Goal: Information Seeking & Learning: Learn about a topic

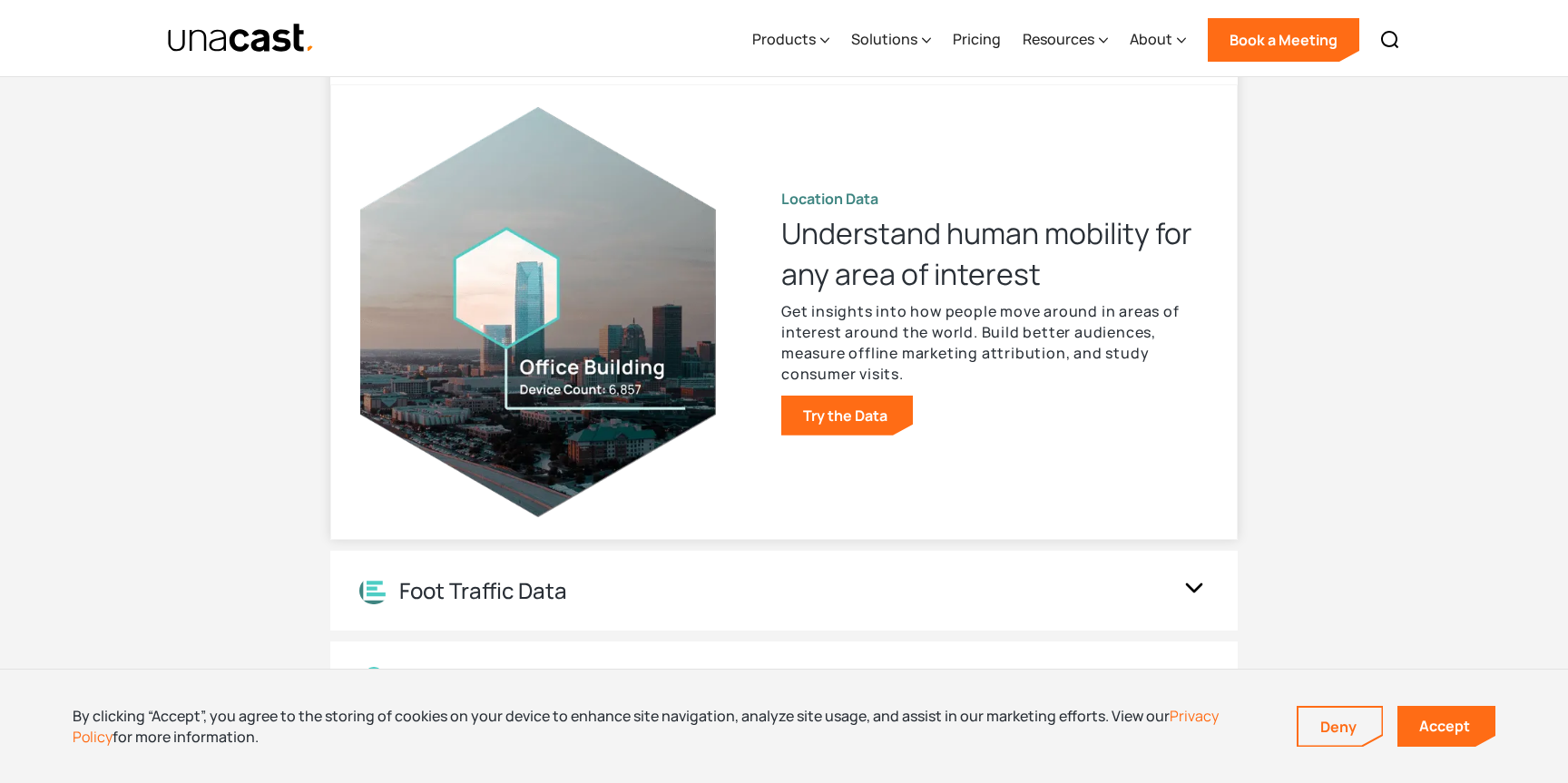
scroll to position [1817, 0]
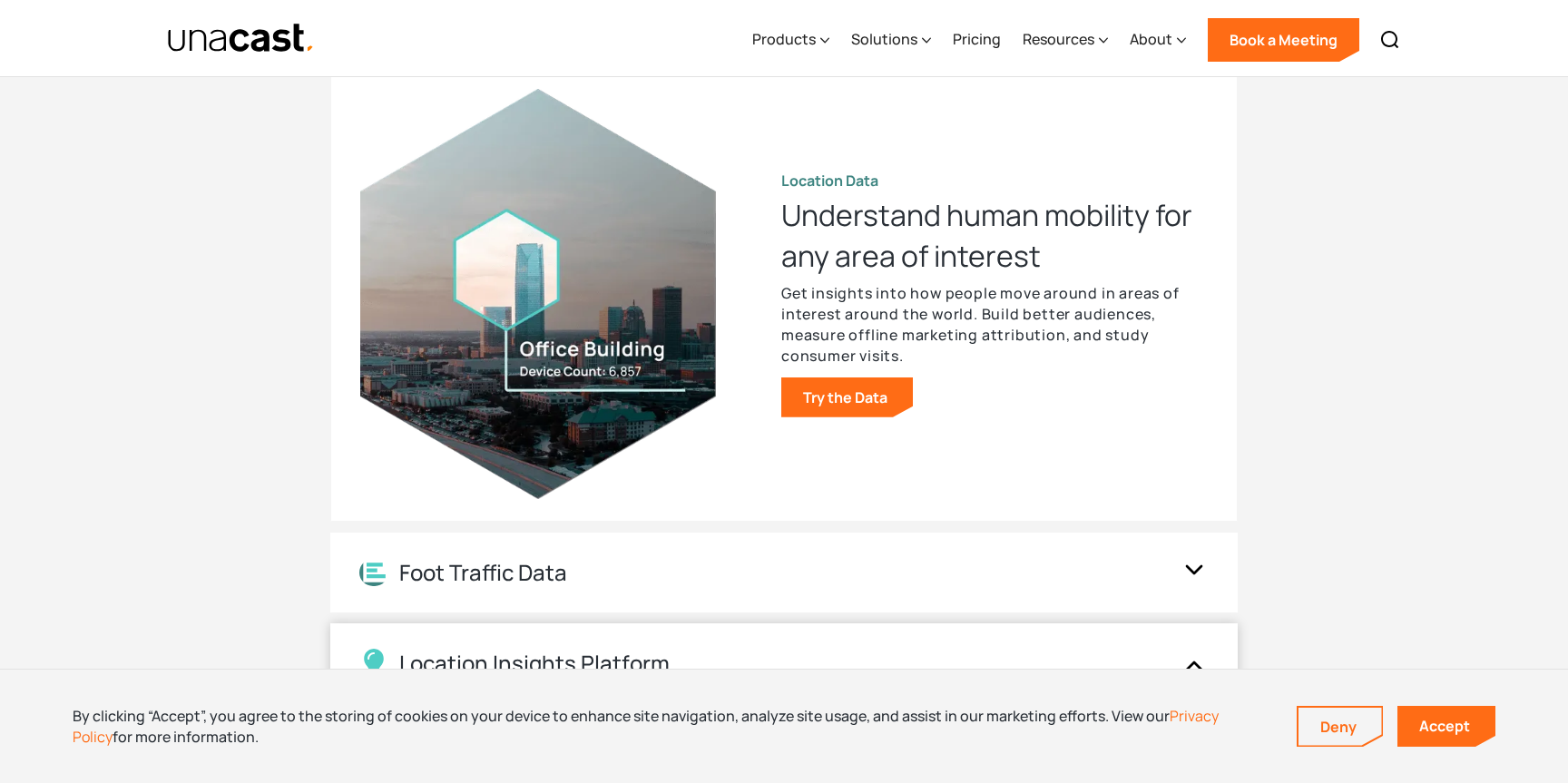
click at [813, 641] on div "Location Insights Platform" at bounding box center [784, 663] width 908 height 80
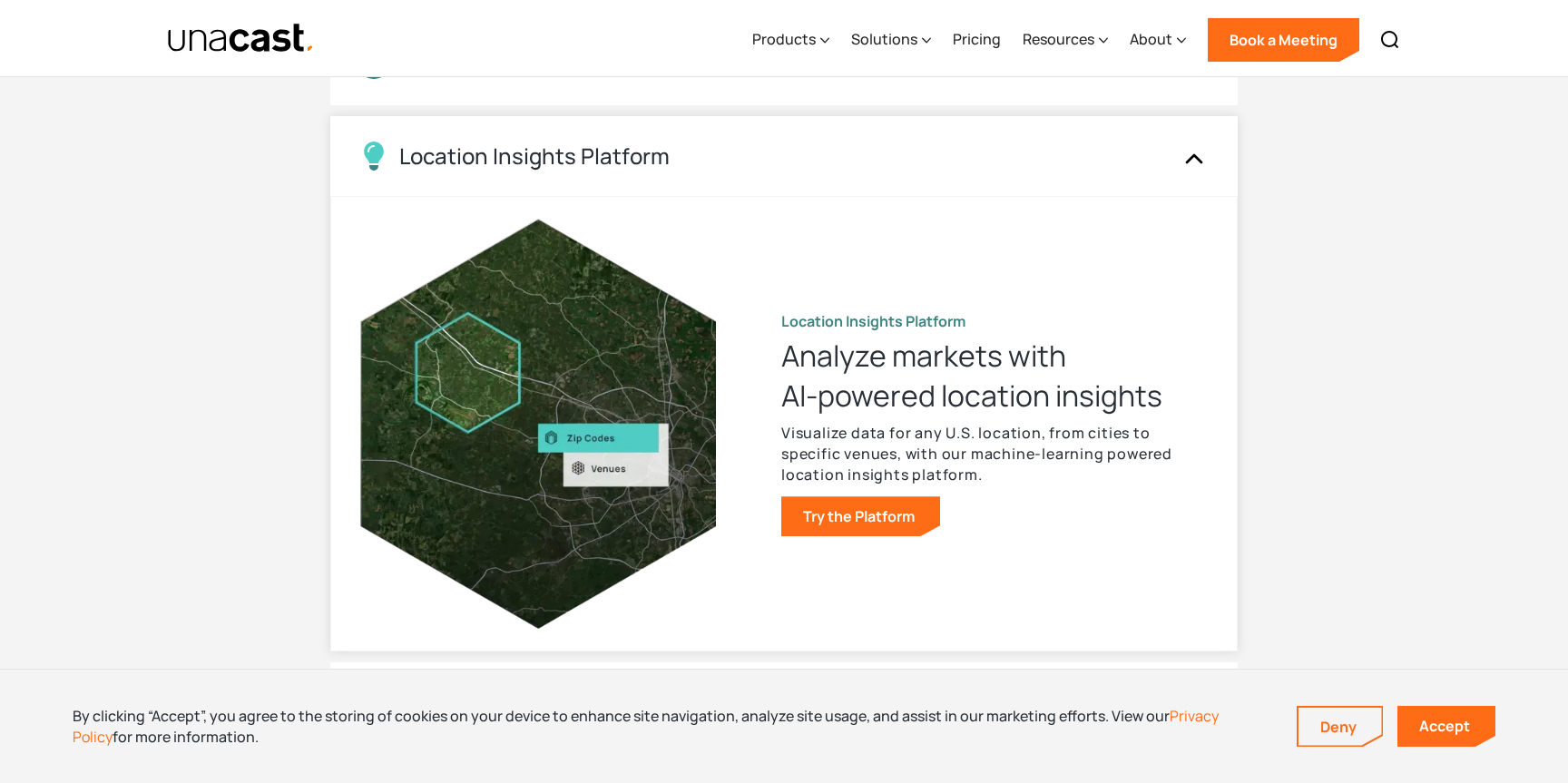
scroll to position [1879, 0]
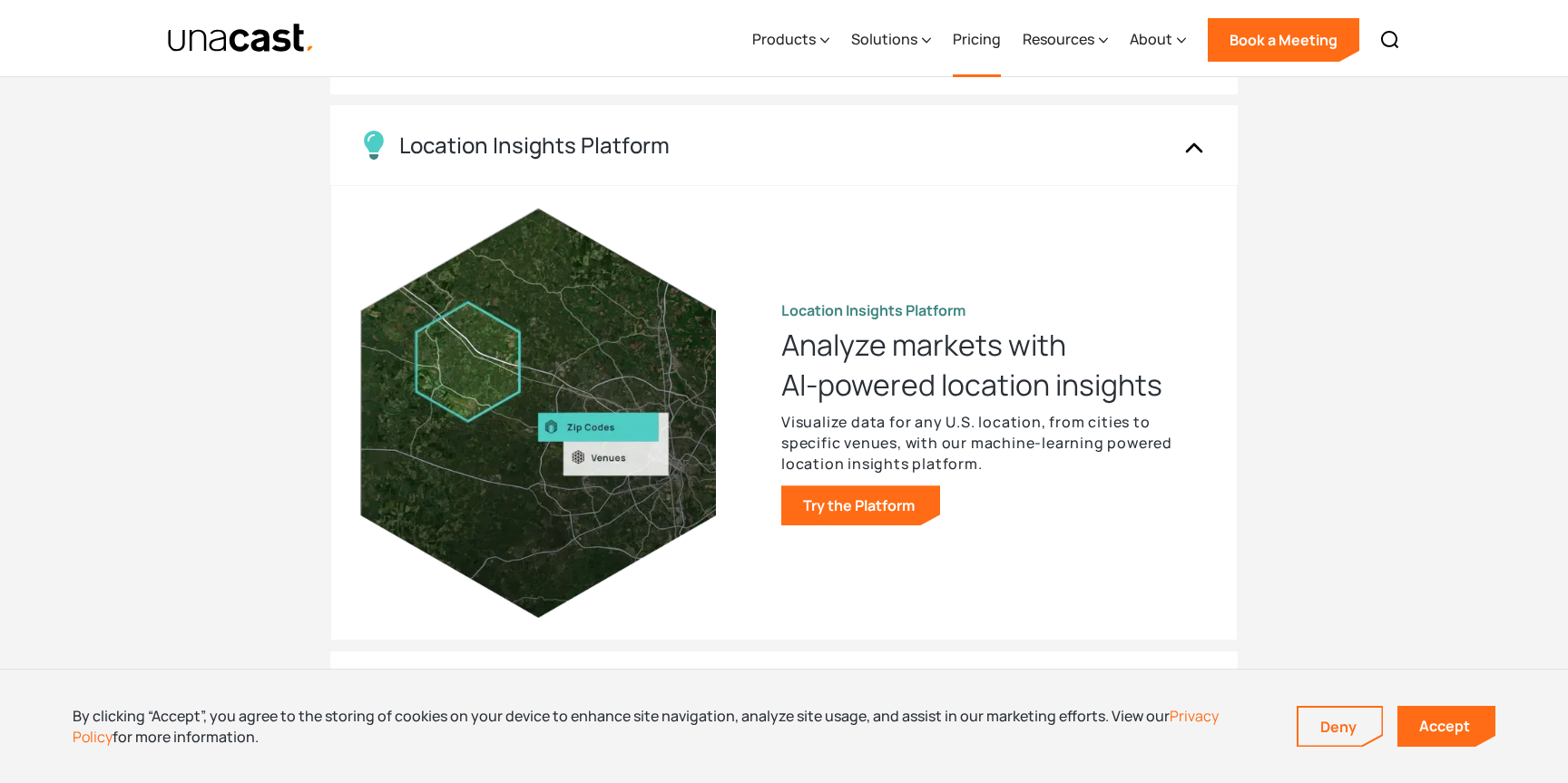
click at [993, 48] on link "Pricing" at bounding box center [977, 40] width 48 height 74
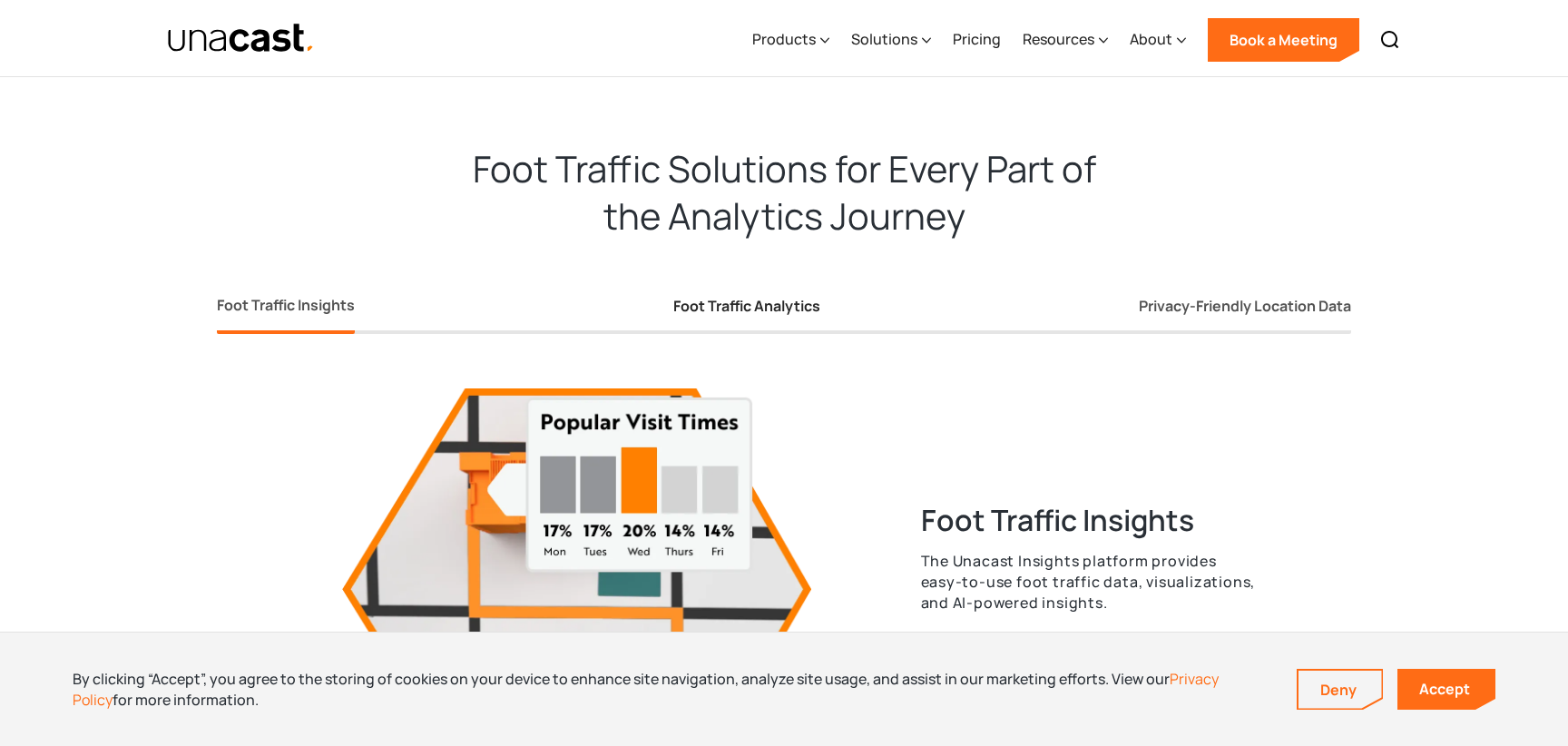
click at [742, 298] on div "Foot Traffic Analytics" at bounding box center [746, 306] width 147 height 19
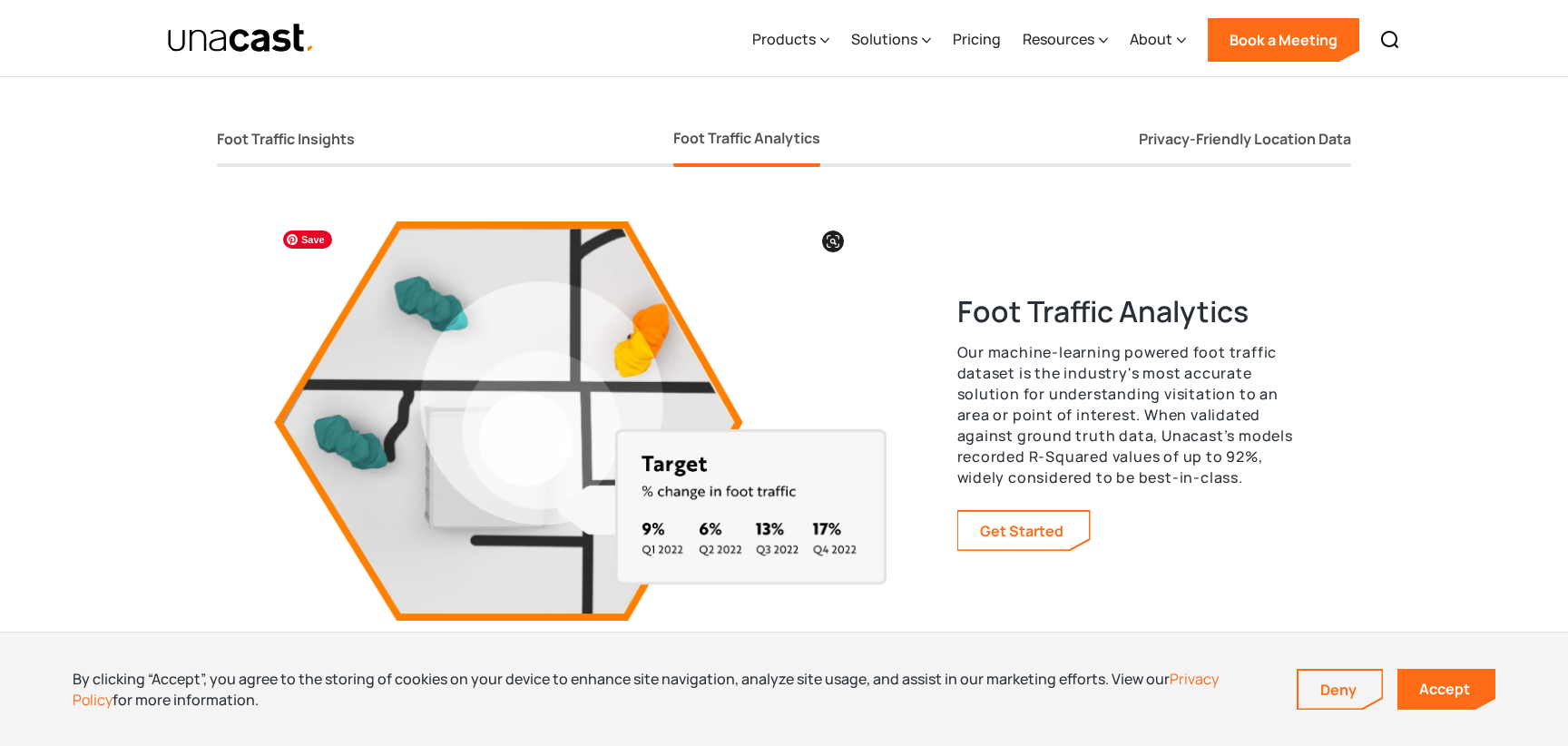
scroll to position [3305, 0]
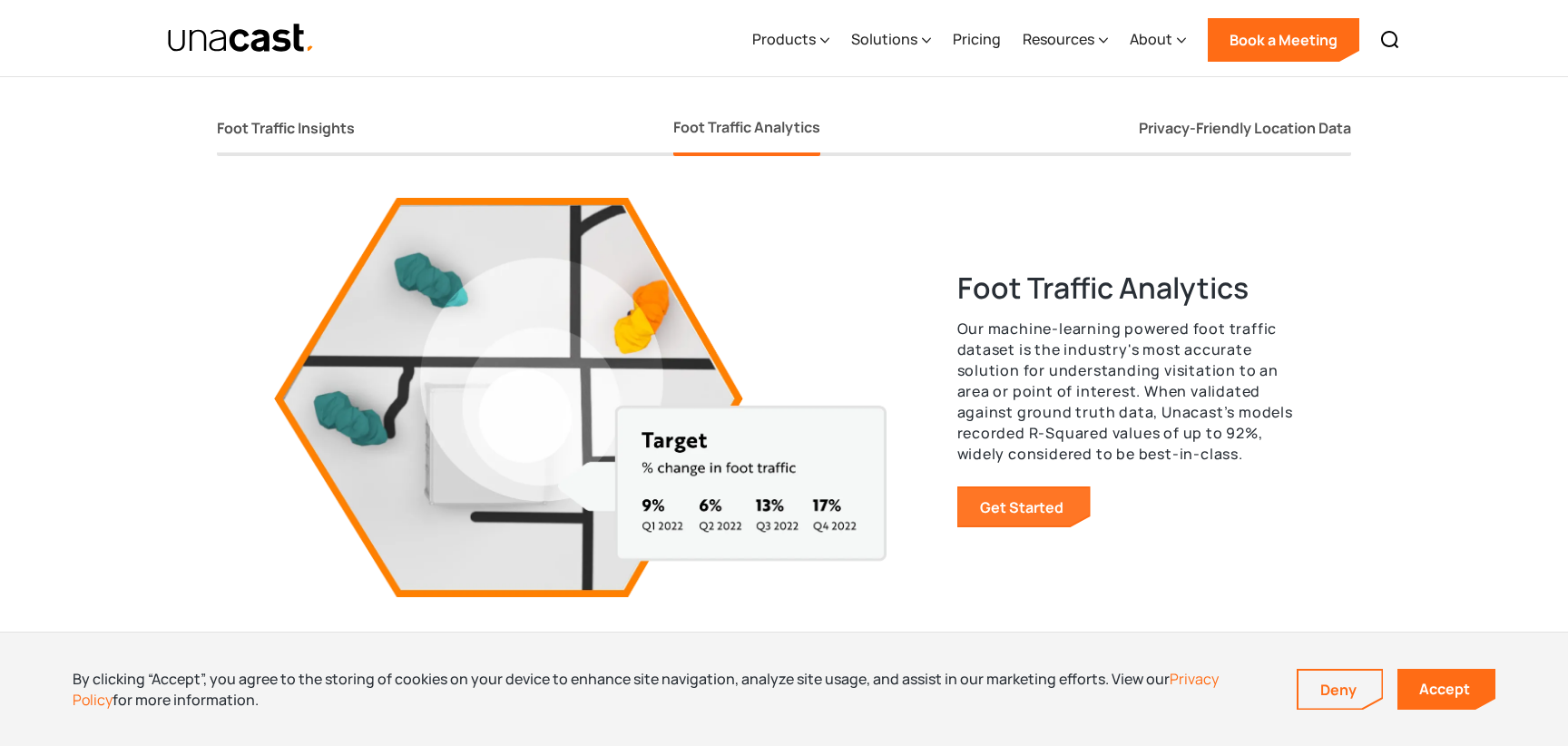
click at [989, 505] on link "Get Started" at bounding box center [1023, 507] width 130 height 38
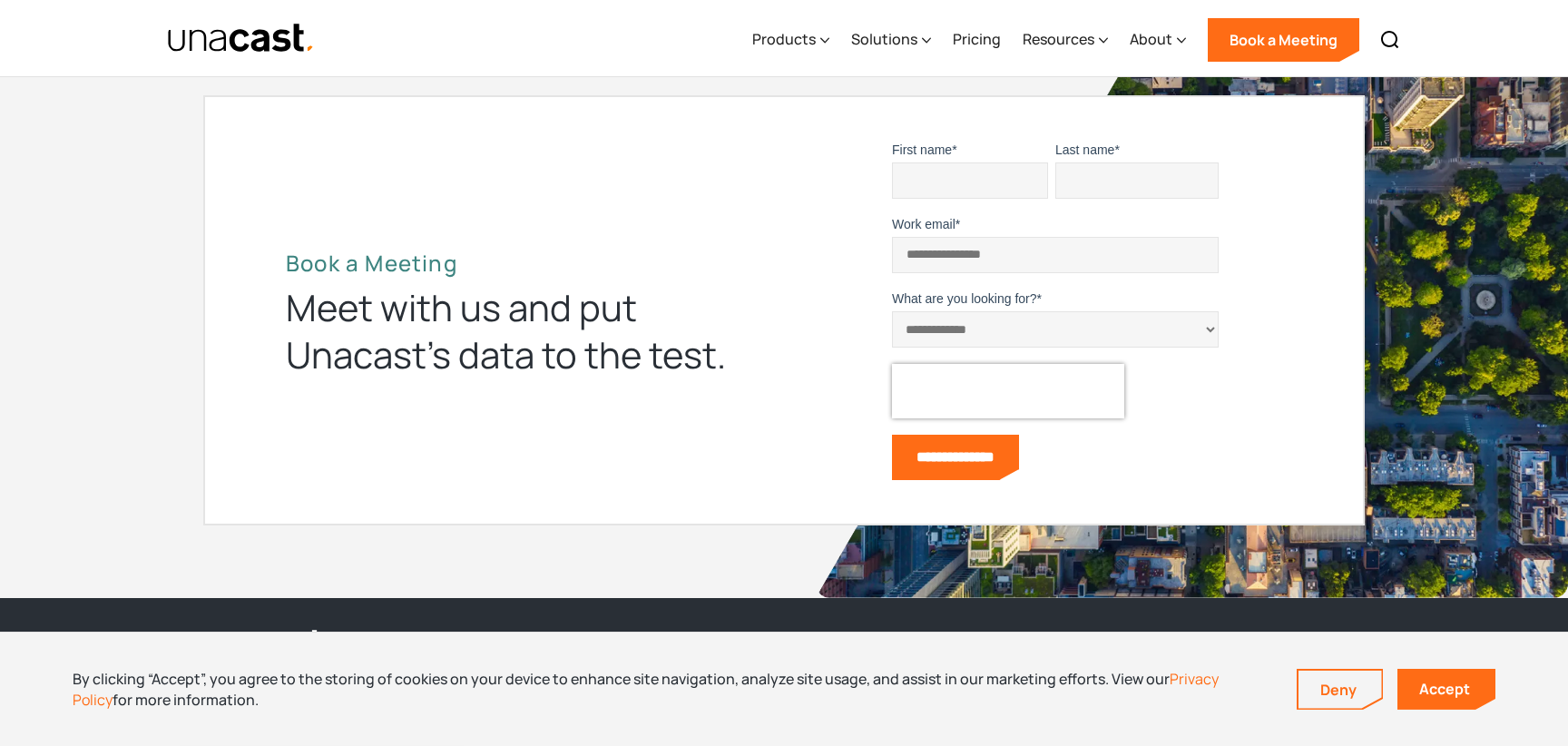
scroll to position [3250, 0]
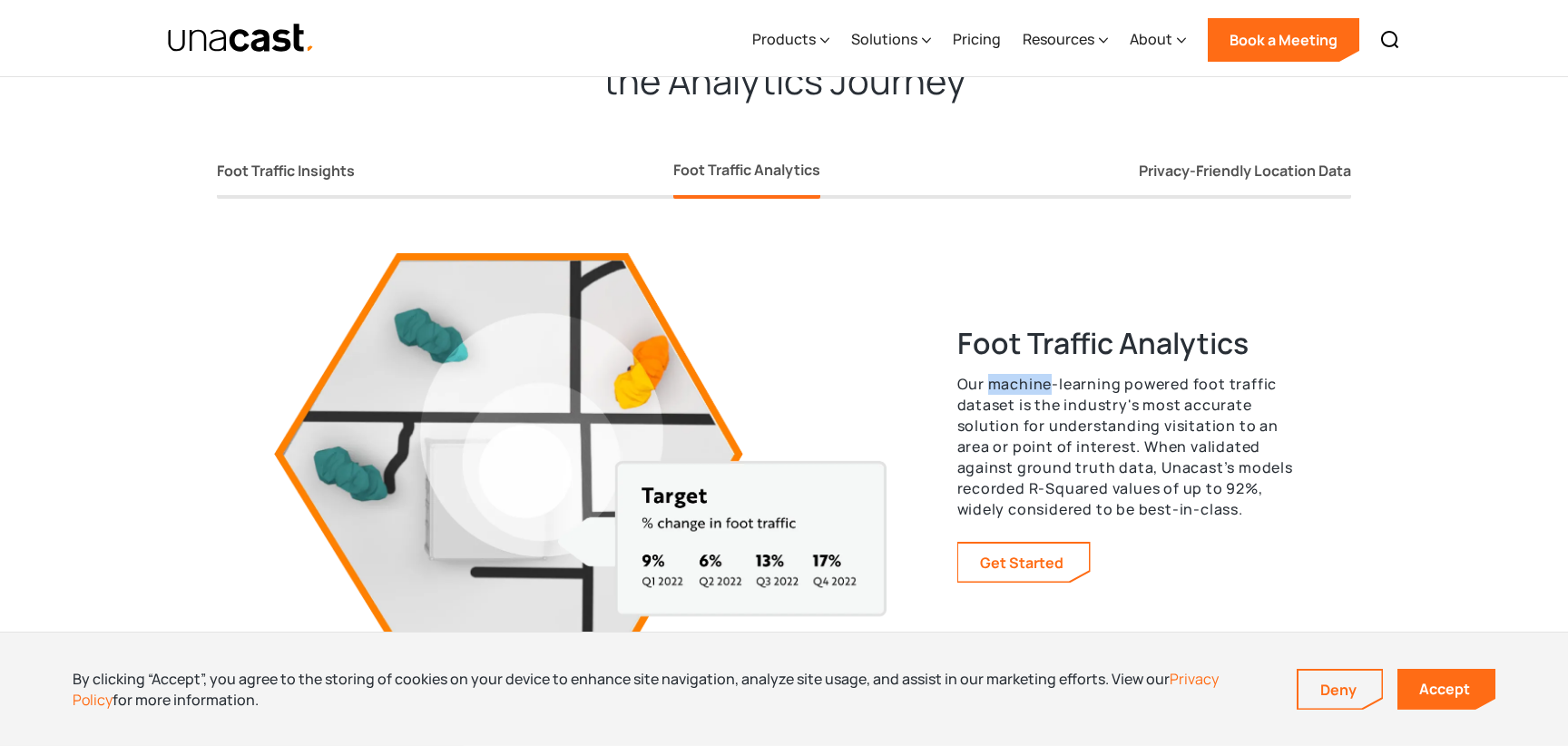
click at [244, 29] on img "home" at bounding box center [241, 38] width 148 height 31
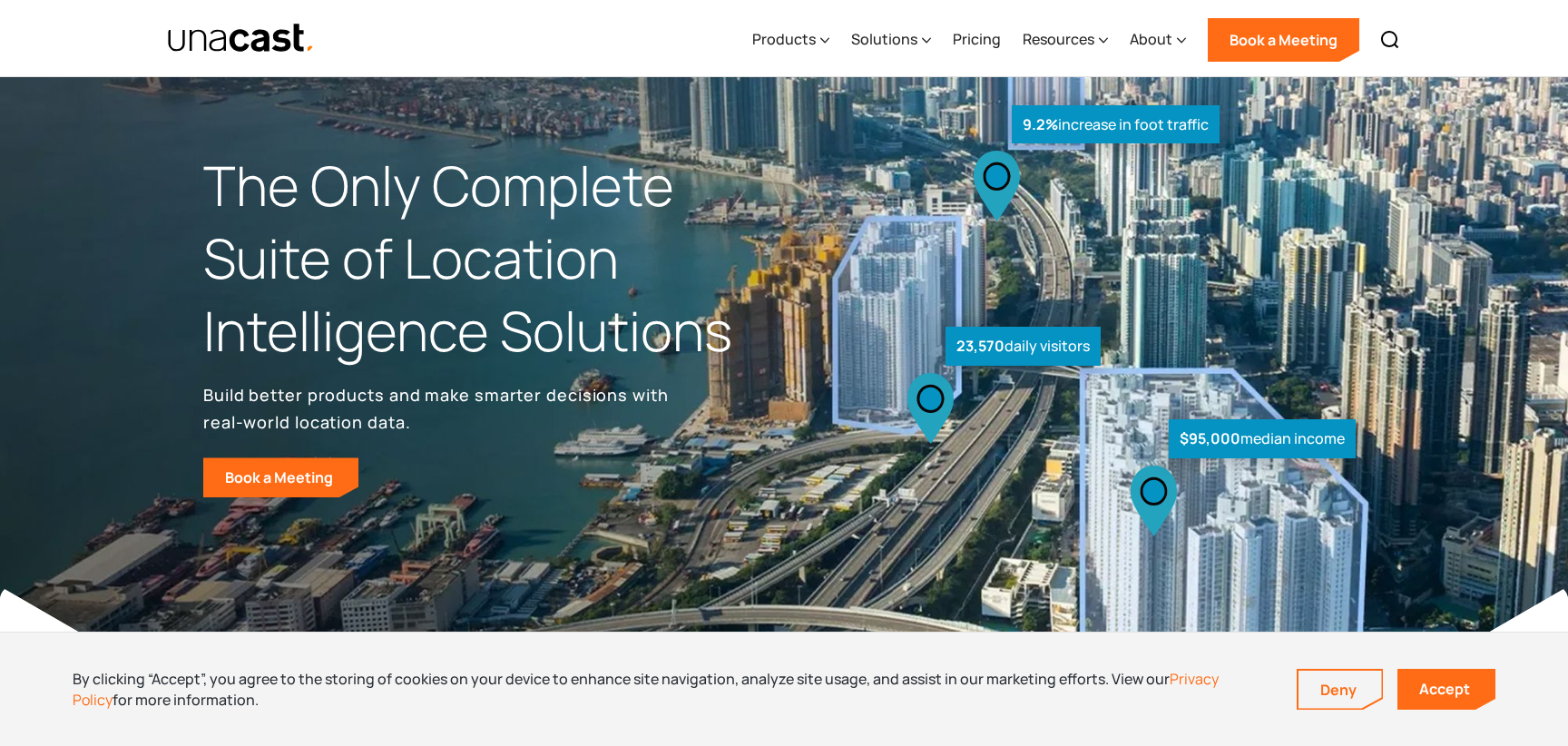
scroll to position [1, 0]
